Goal: Information Seeking & Learning: Learn about a topic

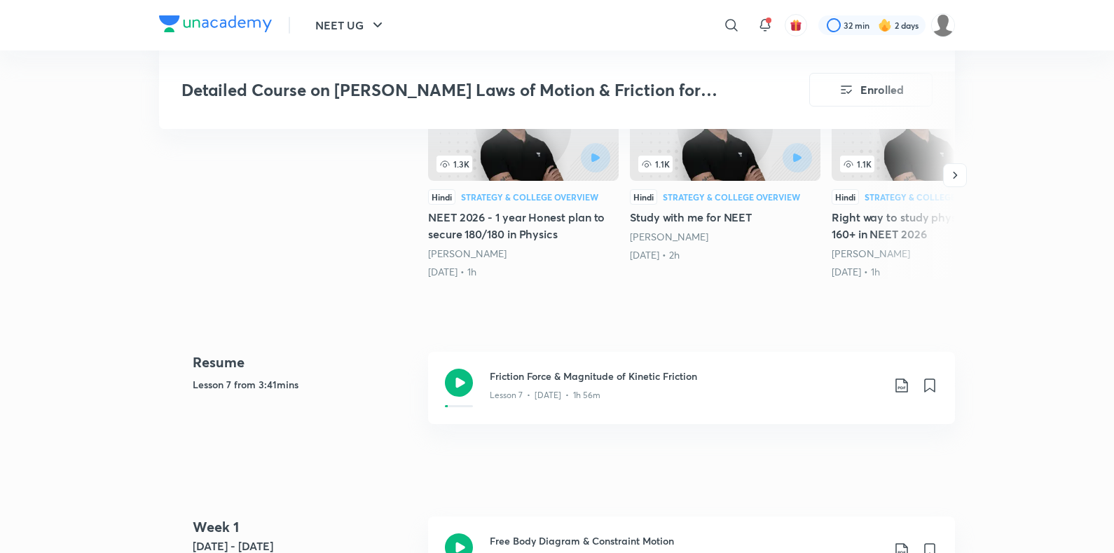
scroll to position [507, 0]
click at [481, 351] on div "Friction Force & Magnitude of Kinetic Friction Lesson 7 • [DATE] • 1h 56m" at bounding box center [691, 387] width 527 height 72
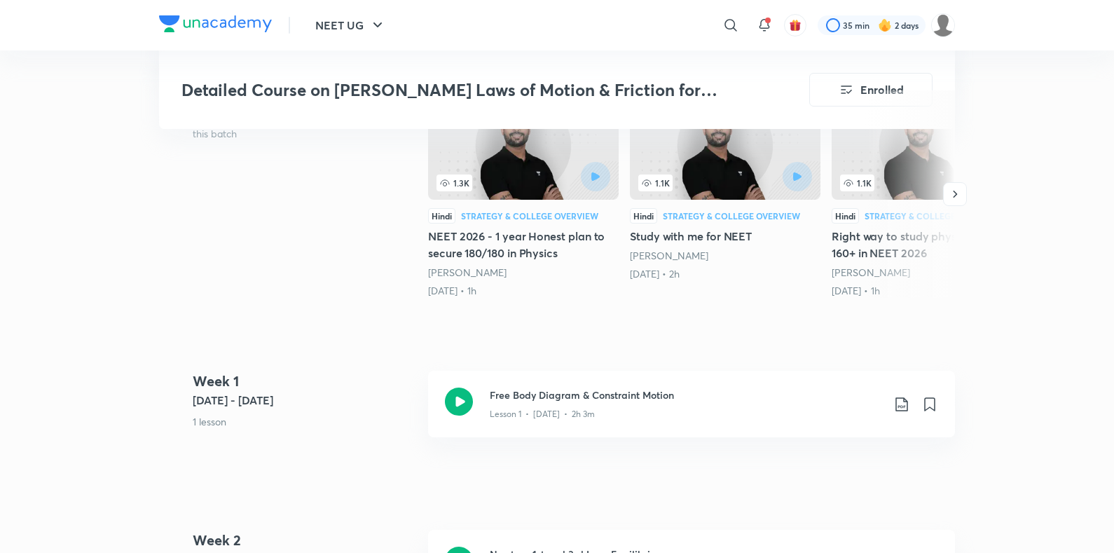
scroll to position [558, 0]
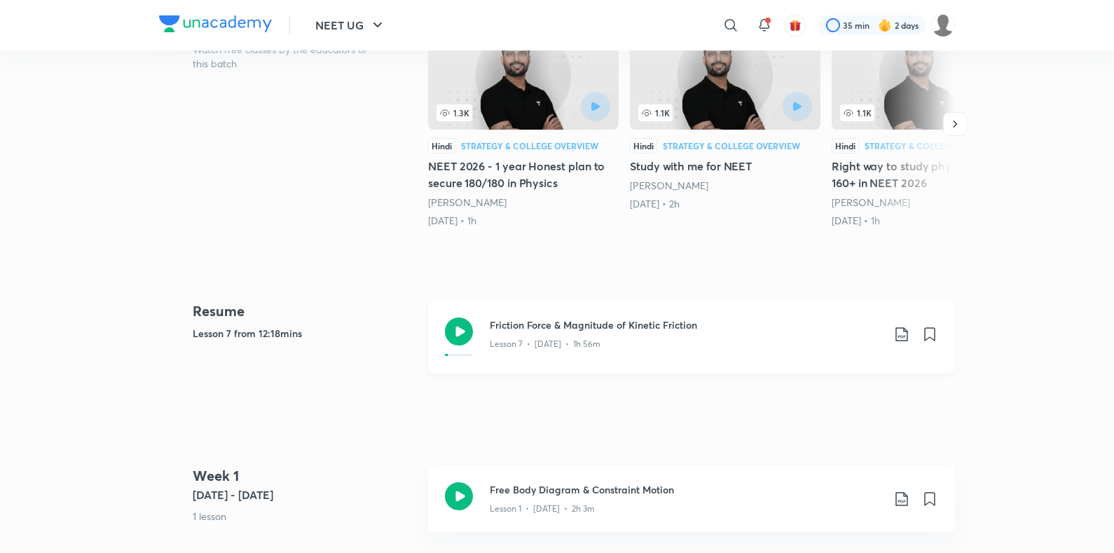
click at [476, 308] on div "Friction Force & Magnitude of Kinetic Friction Lesson 7 • [DATE] • 1h 56m" at bounding box center [691, 337] width 527 height 72
